Goal: Information Seeking & Learning: Learn about a topic

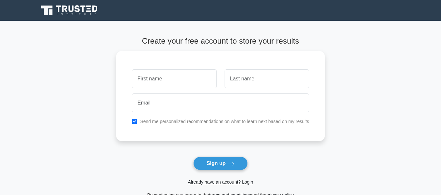
click at [363, 75] on main "Create your free account to store your results Send me personalized recommendat…" at bounding box center [220, 118] width 441 height 194
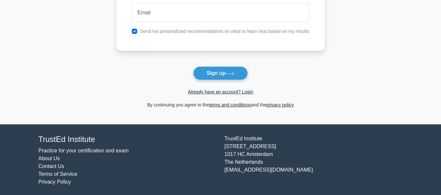
scroll to position [92, 0]
